Goal: Contribute content

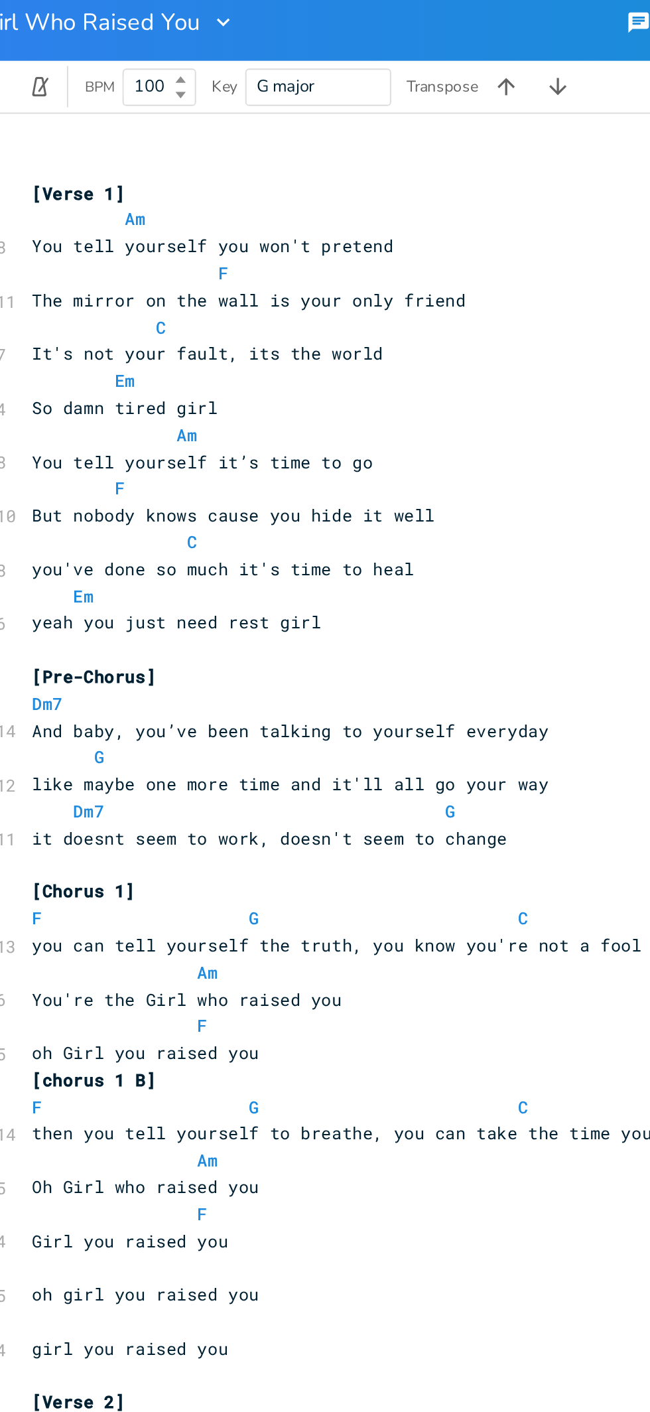
scroll to position [21, 0]
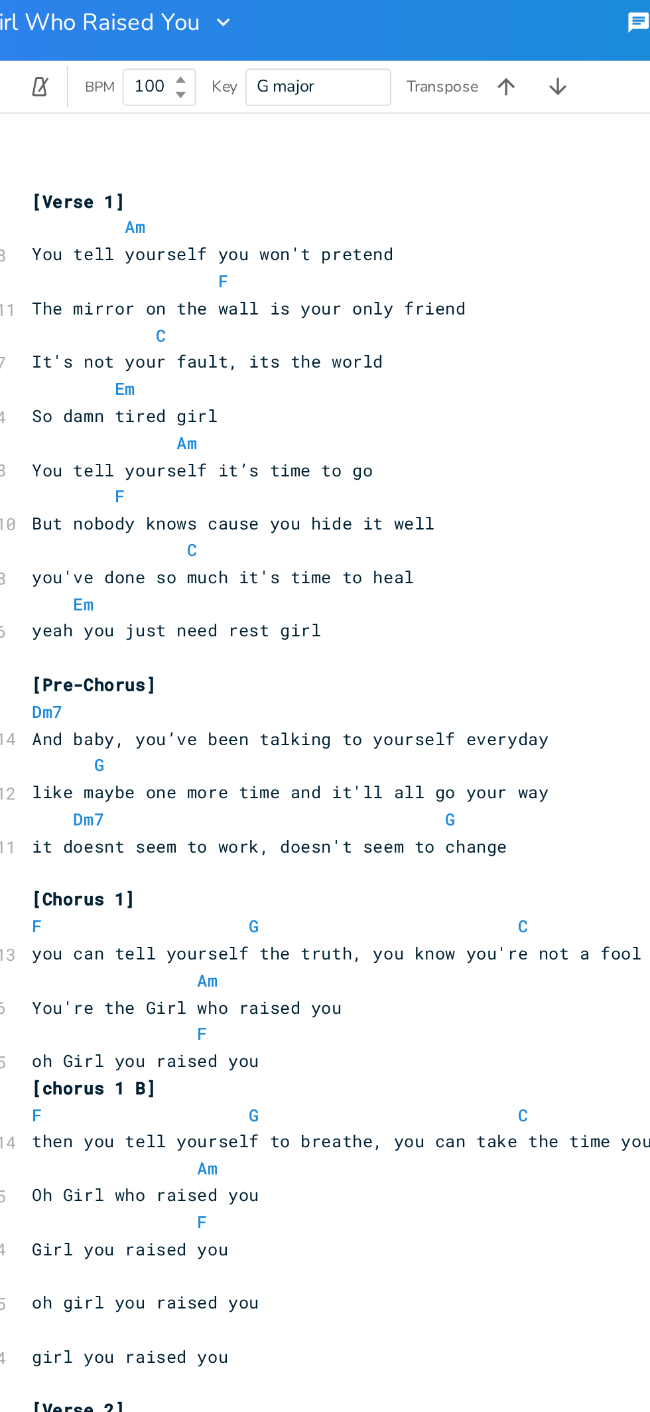
click at [159, 20] on icon "button" at bounding box center [159, 19] width 13 height 13
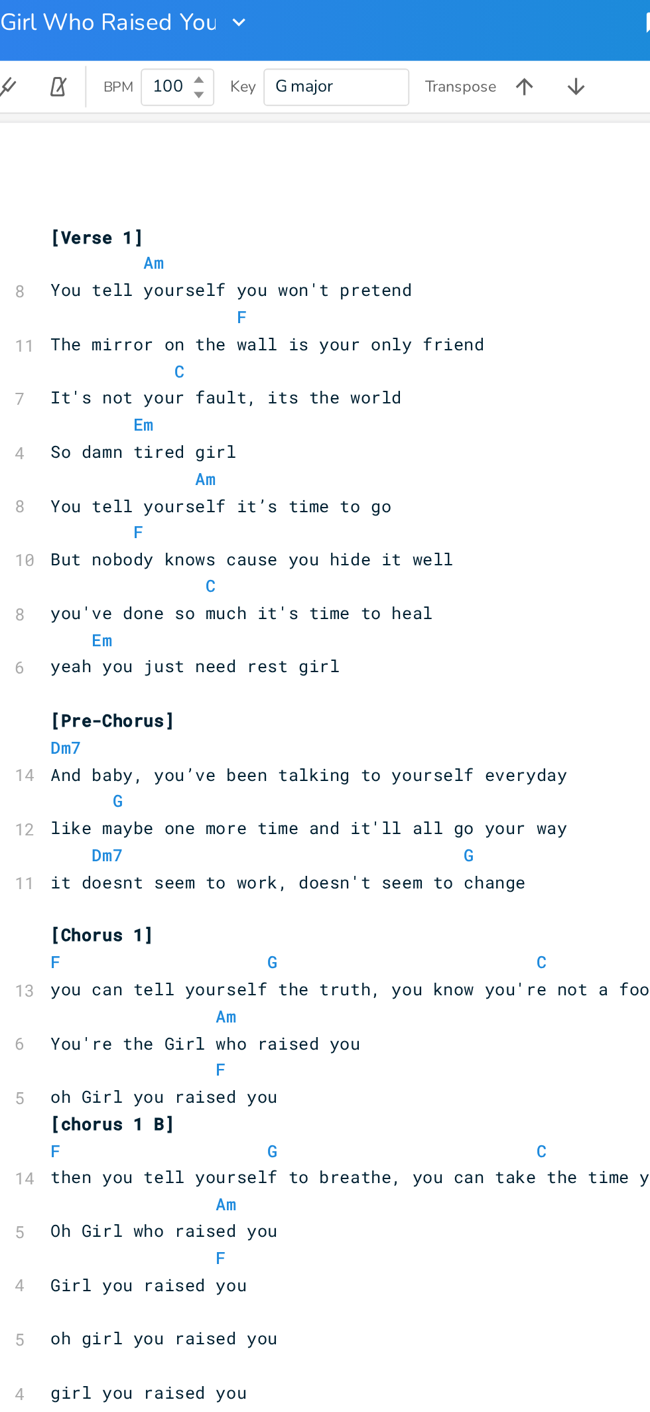
scroll to position [3, 0]
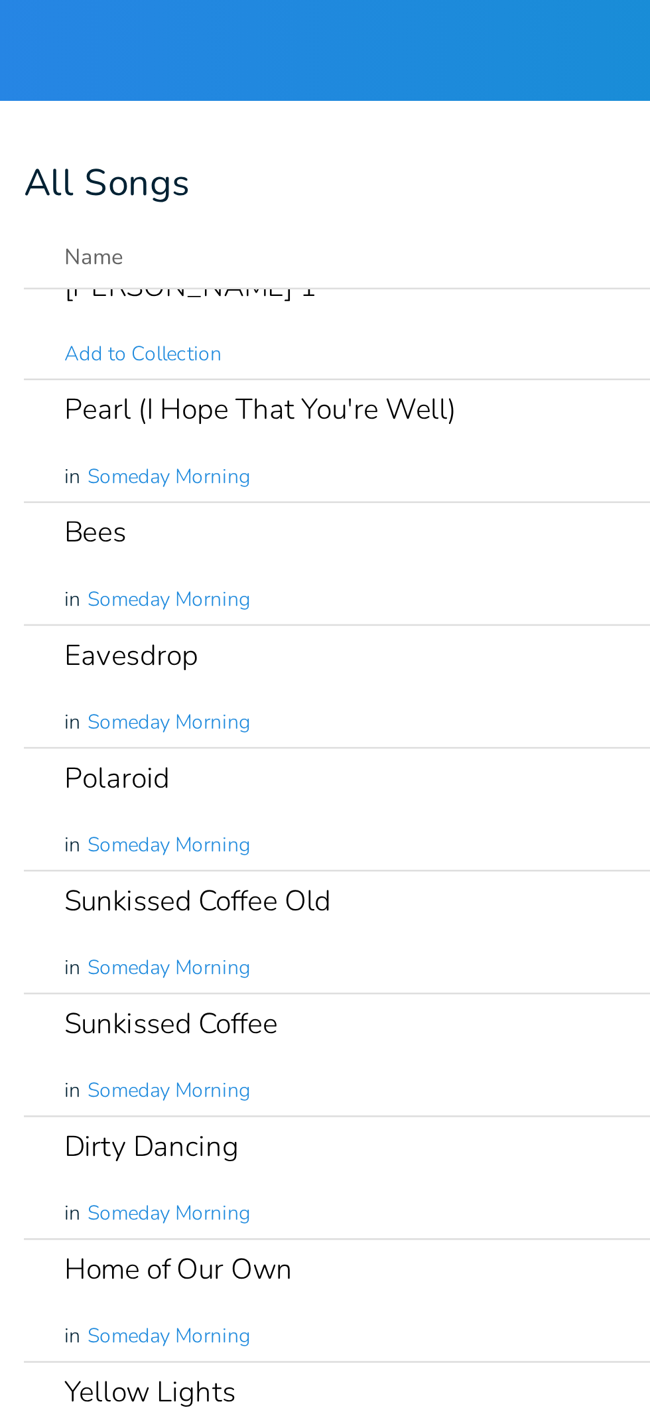
scroll to position [159, 0]
click at [361, 305] on div "Polaroid in Someday Morning" at bounding box center [346, 319] width 288 height 48
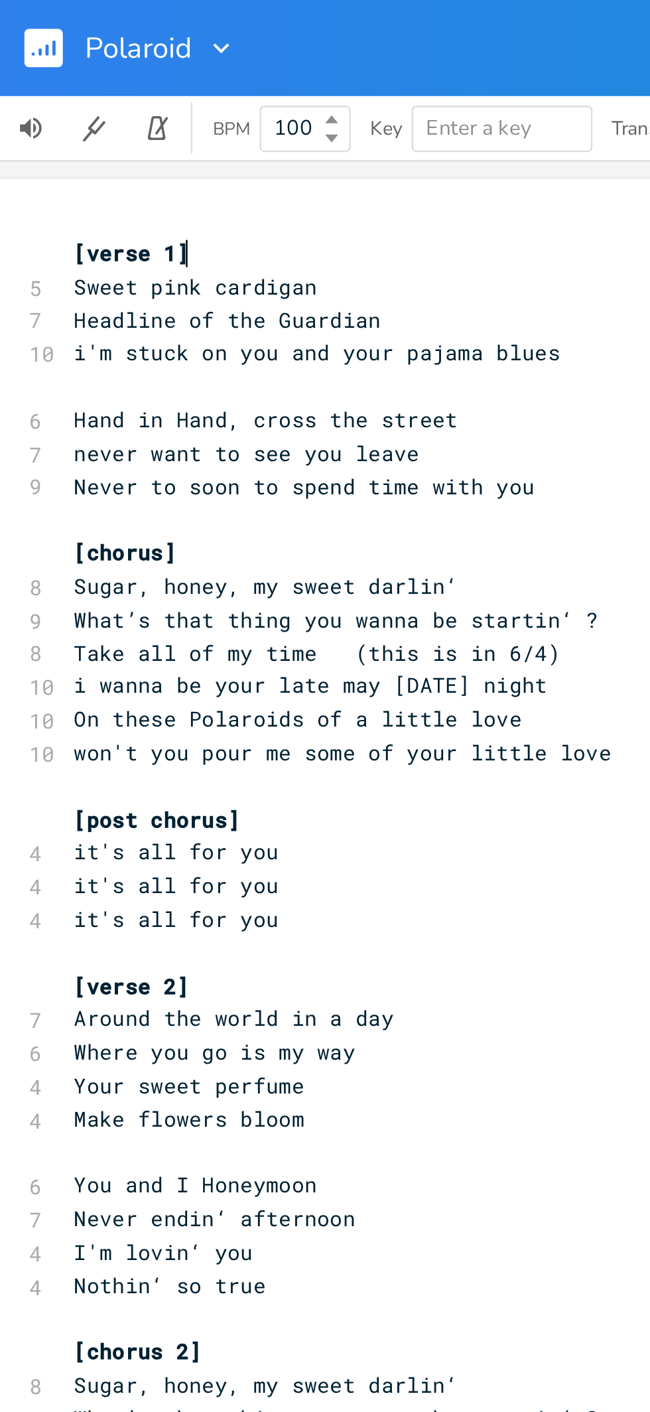
scroll to position [2, 0]
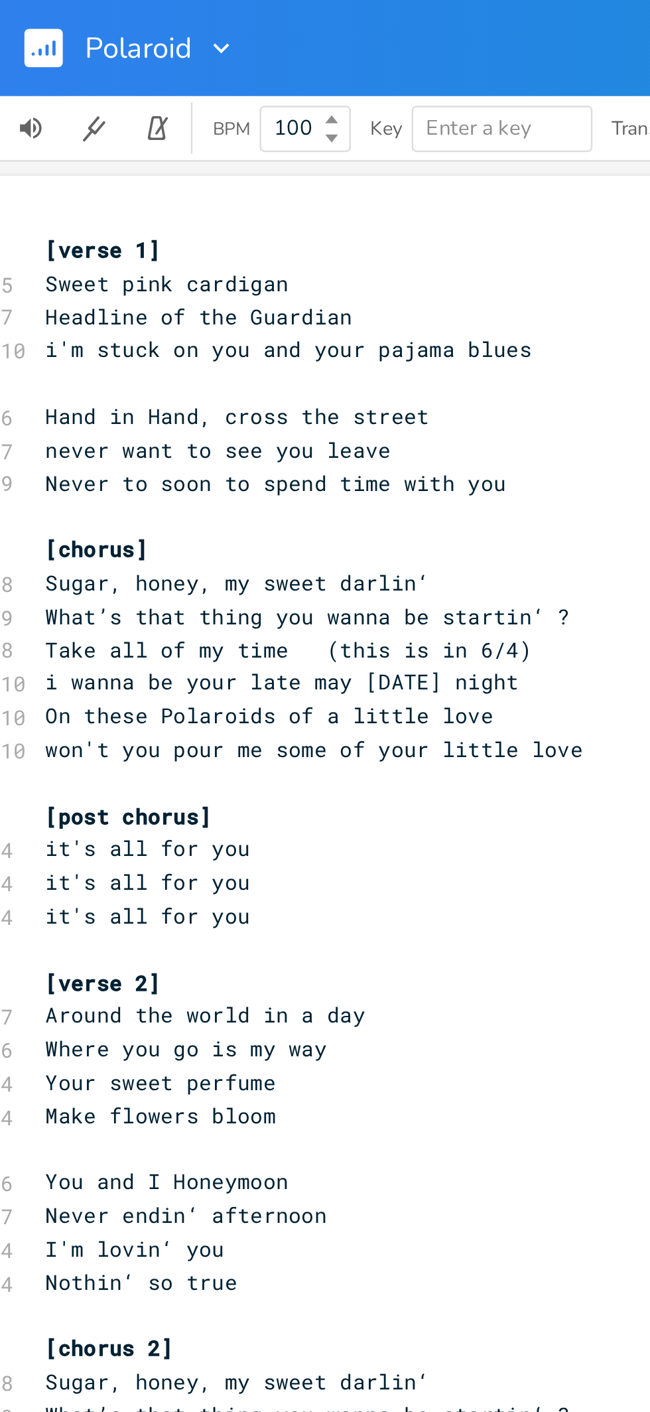
scroll to position [133, 0]
click at [100, 511] on pre "I'm lovin‘ you" at bounding box center [256, 518] width 479 height 14
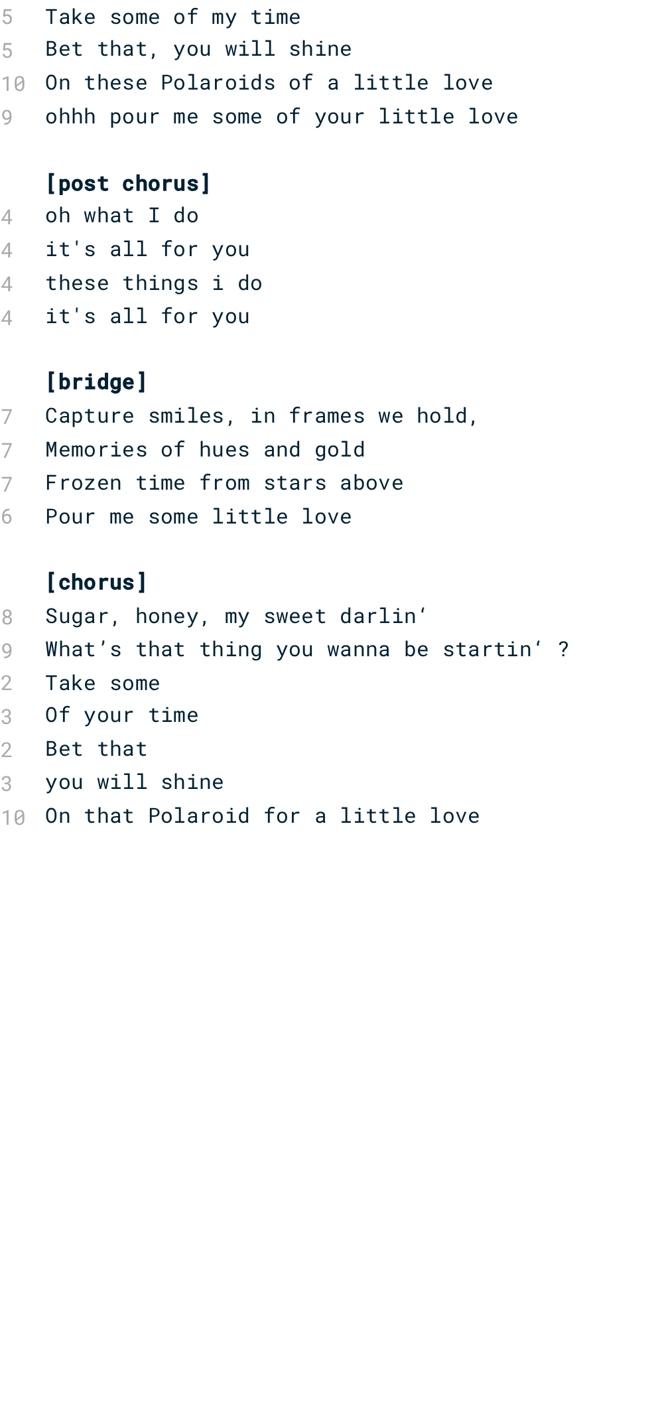
scroll to position [0, 0]
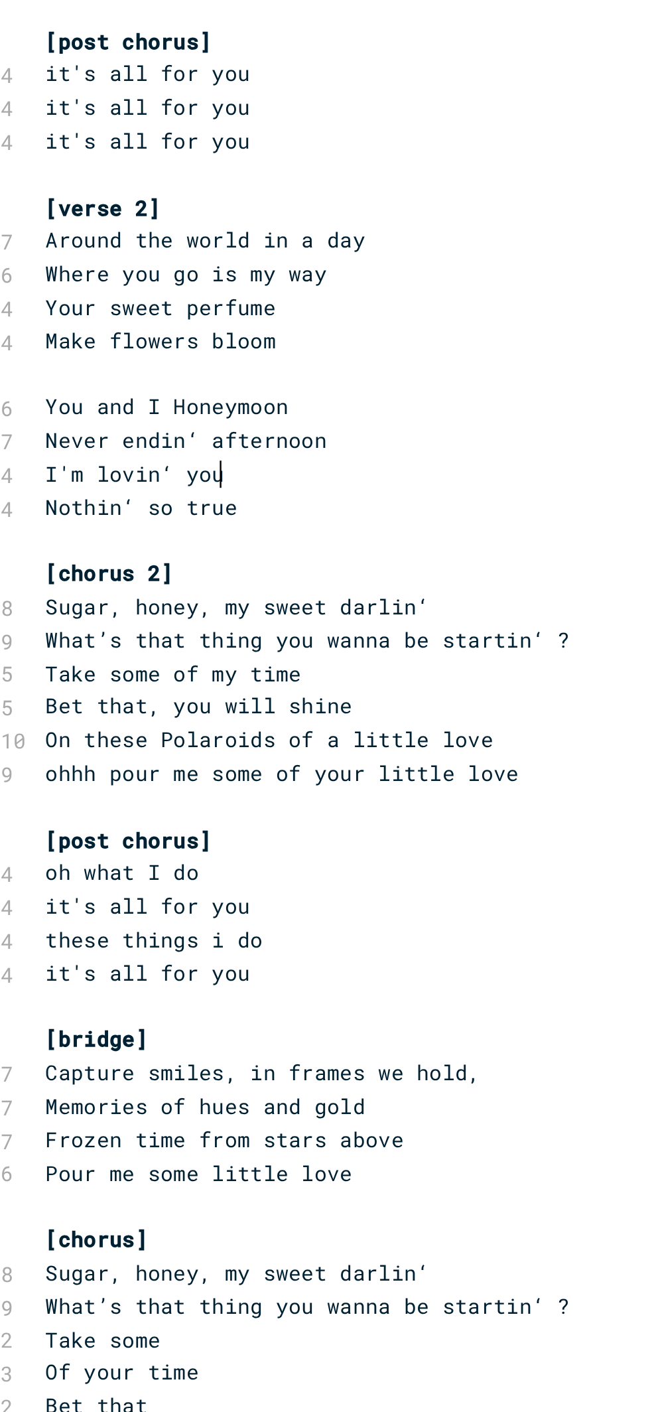
click at [111, 528] on pre "Nothin‘ so true" at bounding box center [256, 533] width 479 height 14
type textarea "ng so so true"
click at [50, 520] on span "I'm lovin‘ you" at bounding box center [56, 519] width 74 height 12
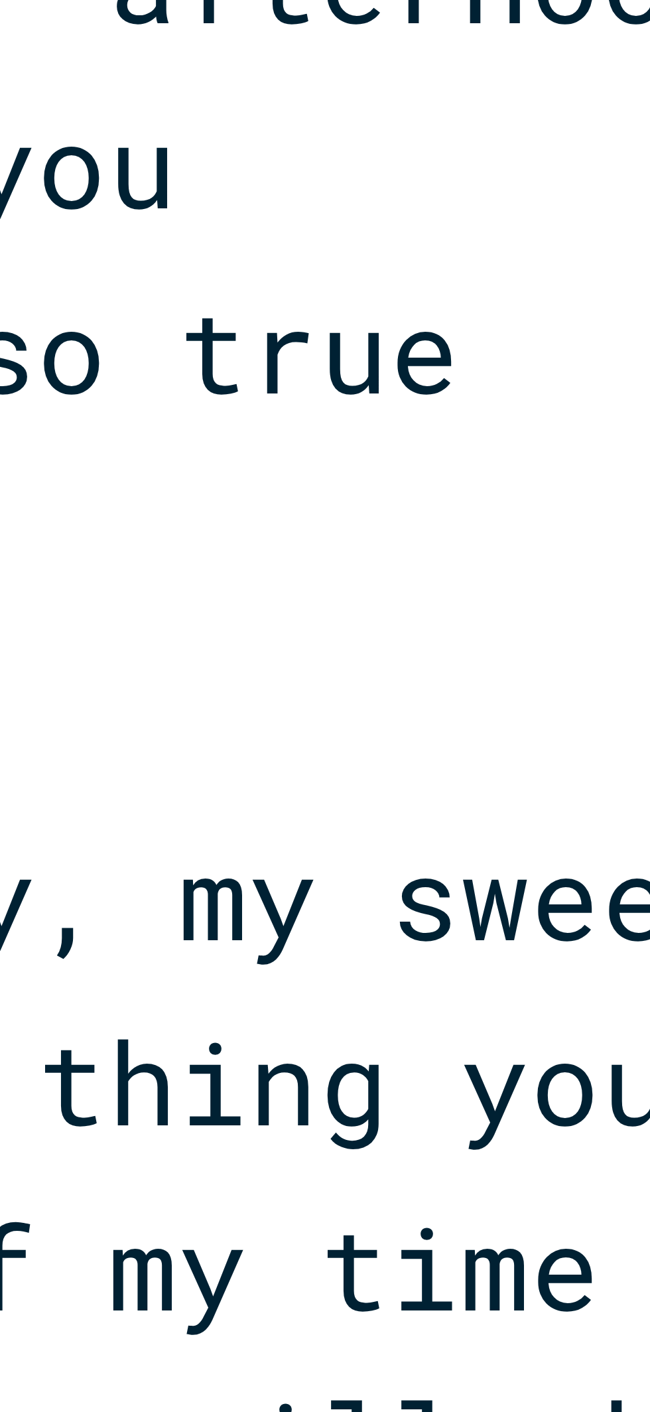
click at [97, 541] on pre "​" at bounding box center [256, 547] width 479 height 14
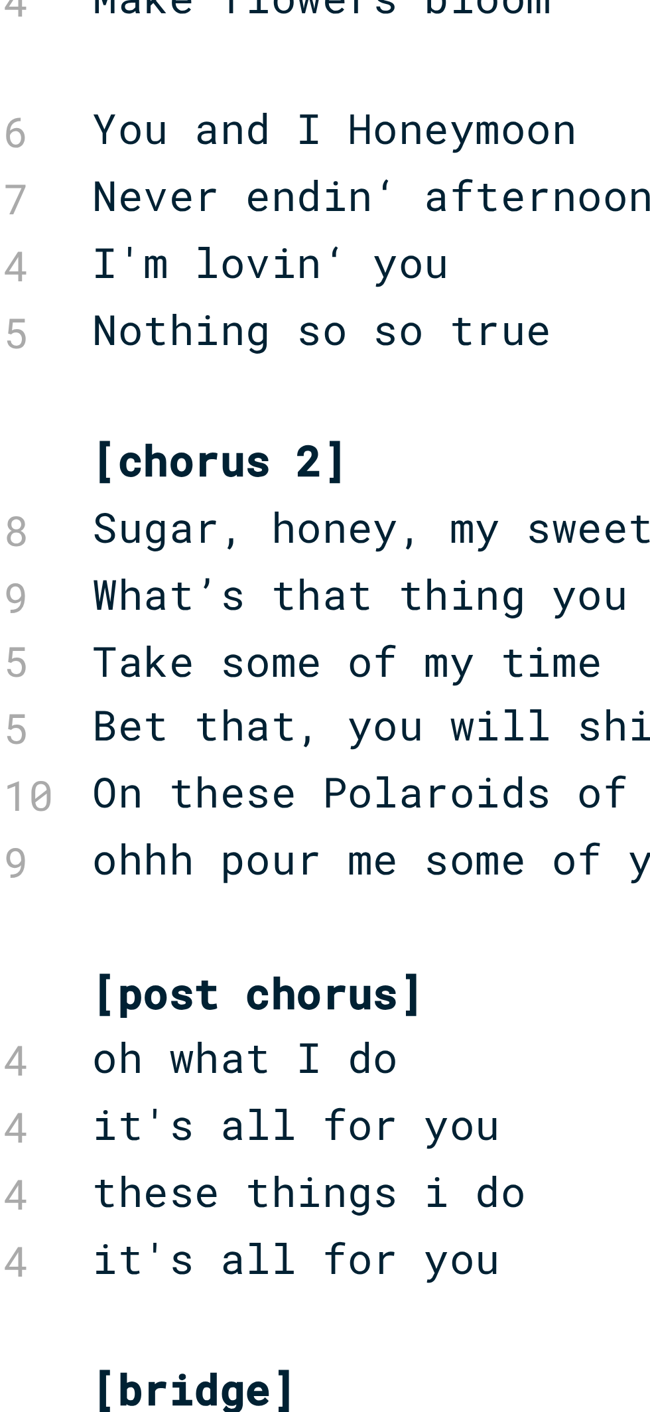
scroll to position [0, 43]
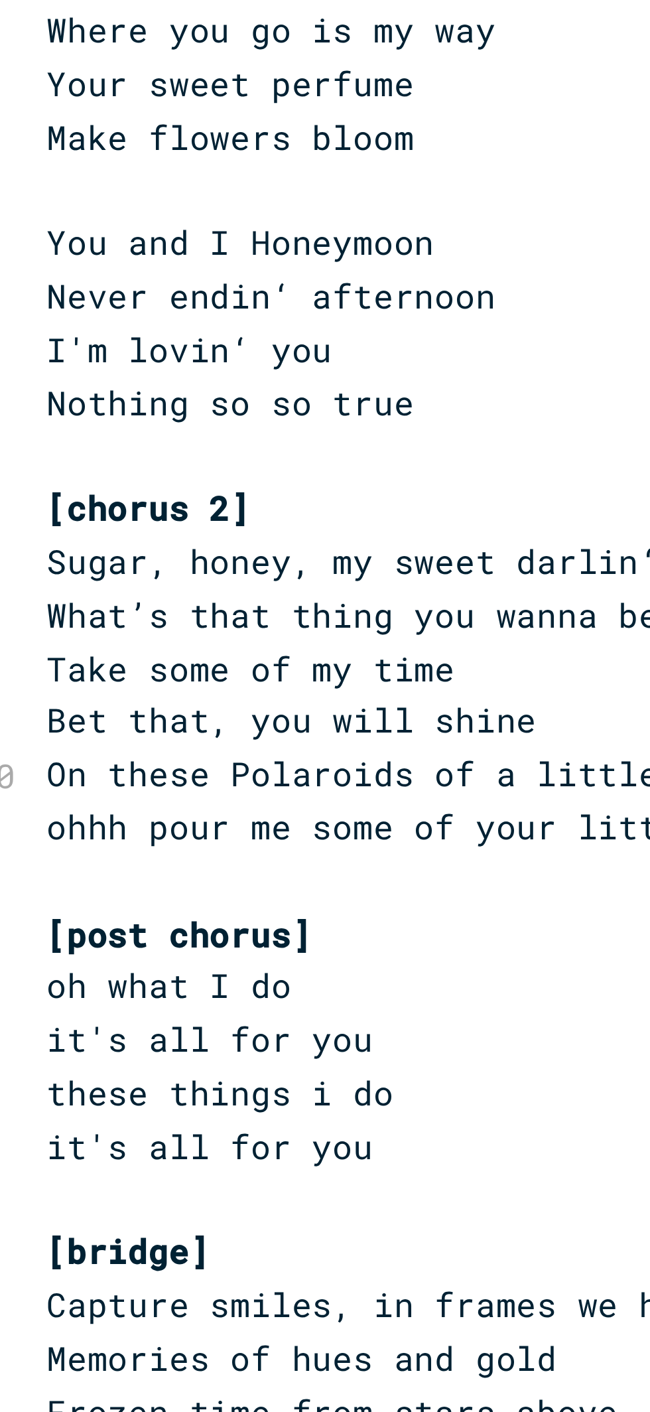
click at [90, 516] on pre "I'm lovin‘ you" at bounding box center [255, 519] width 479 height 14
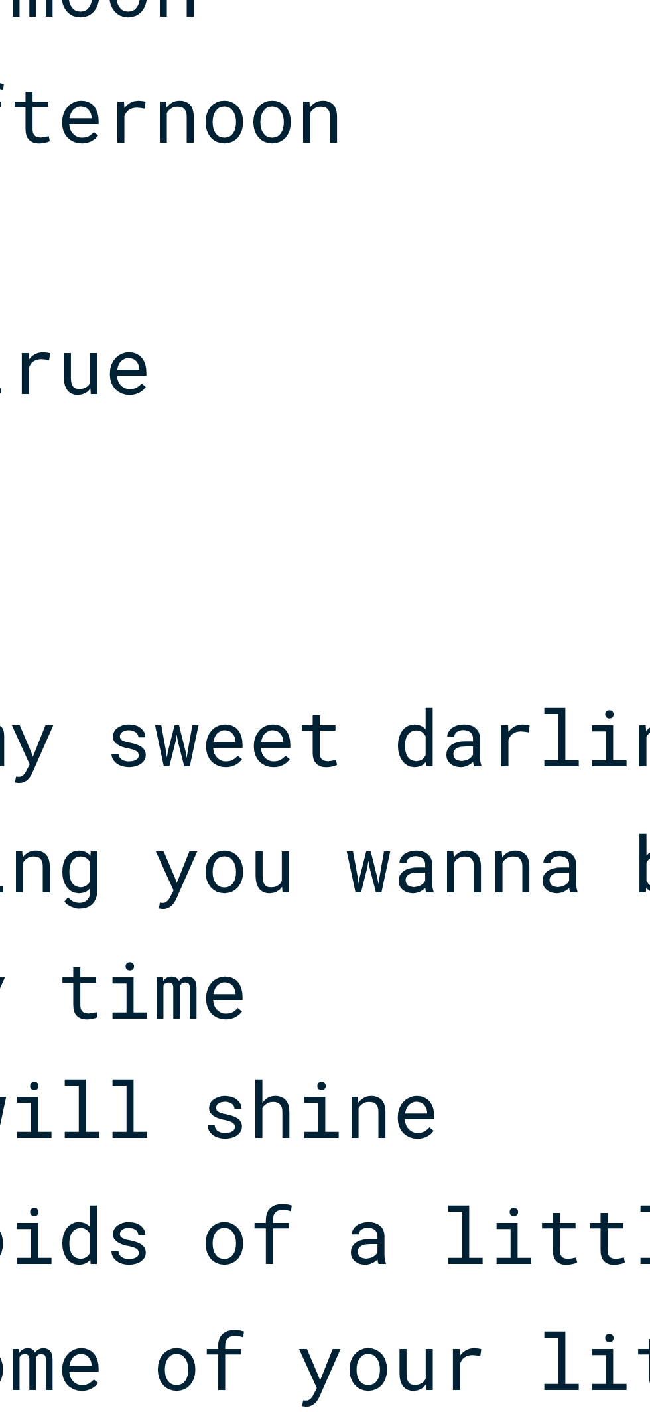
scroll to position [0, 44]
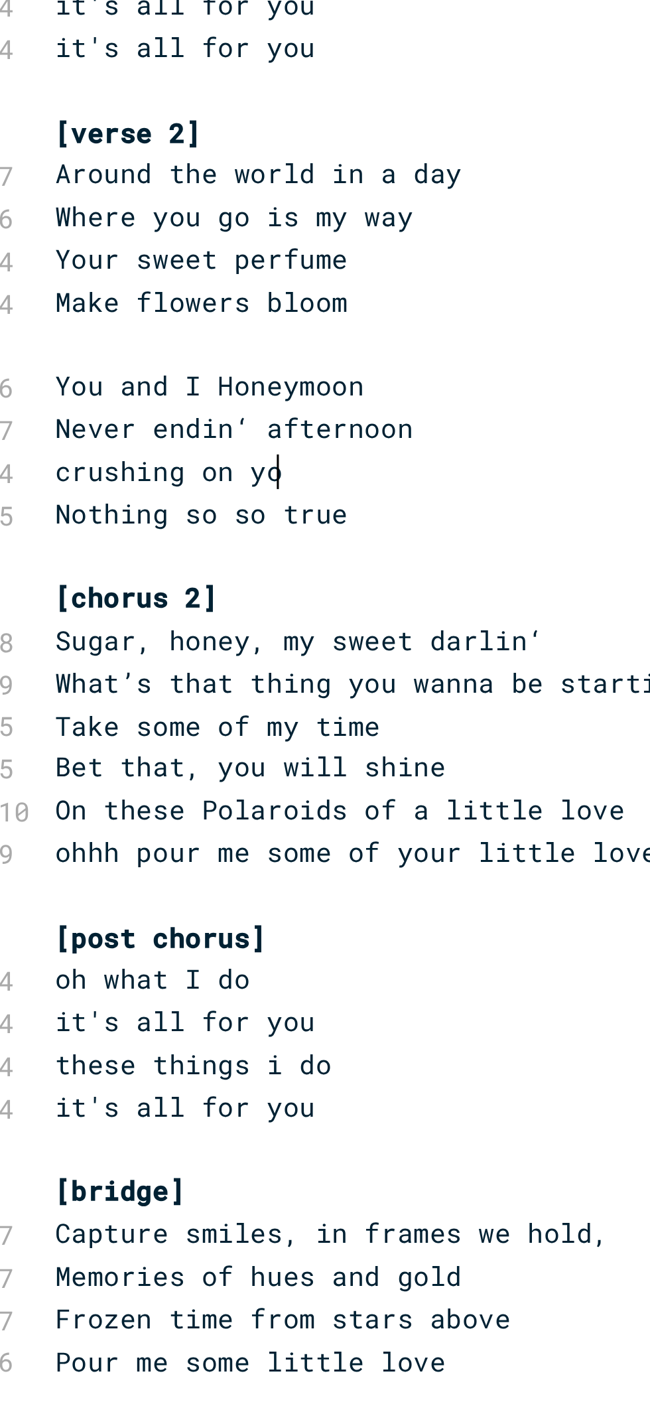
type textarea "crushing on you"
click at [129, 506] on pre "Never endin‘ afternoon" at bounding box center [254, 505] width 479 height 14
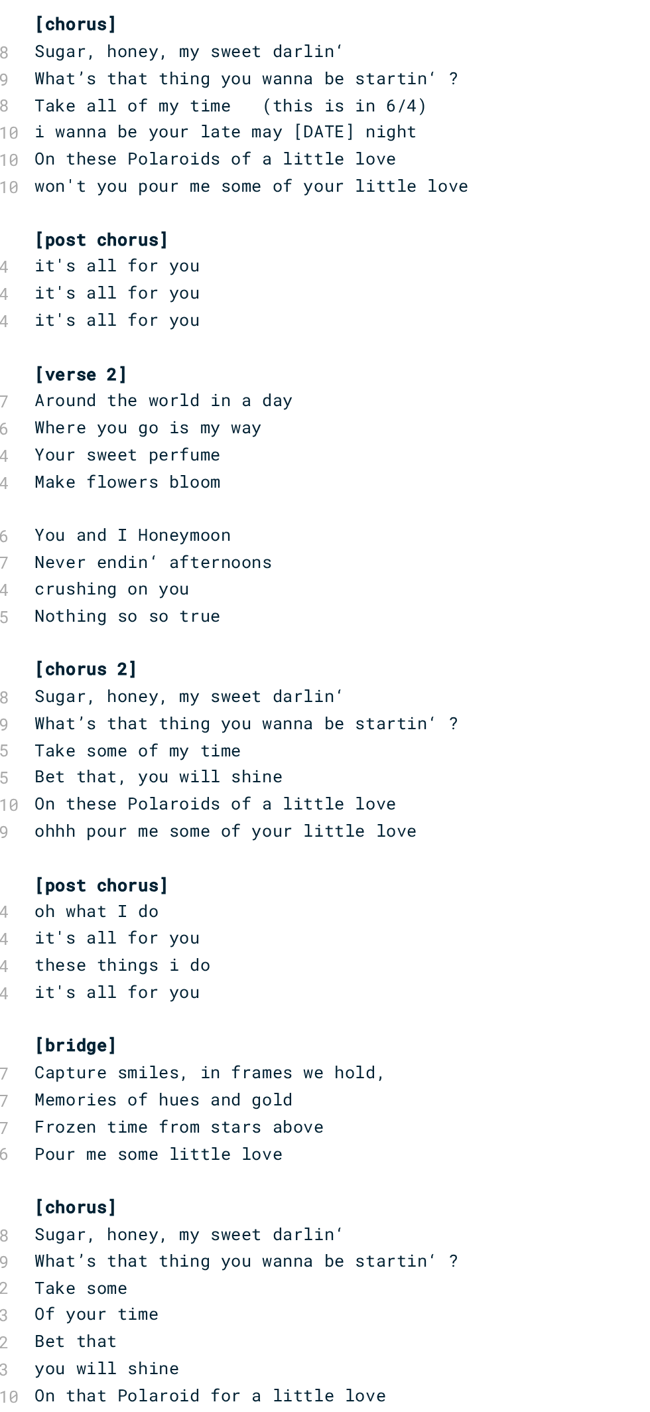
scroll to position [0, 0]
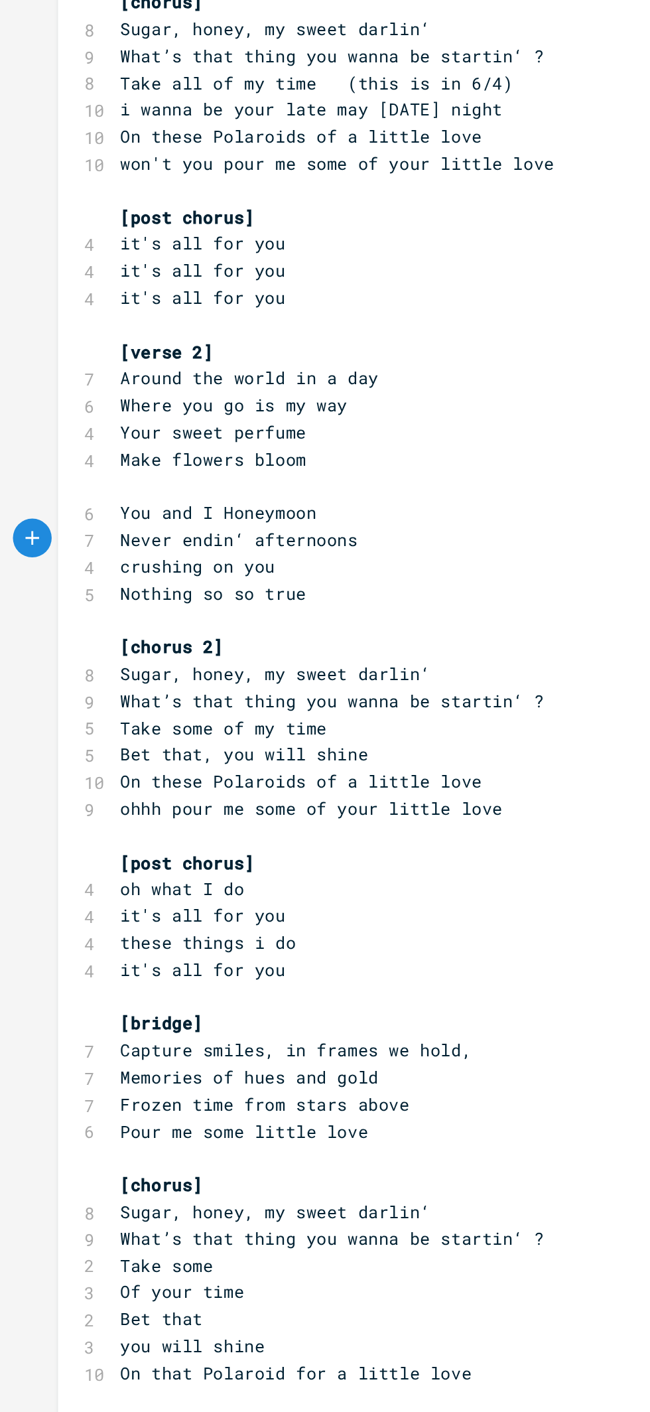
type textarea "s"
